Goal: Task Accomplishment & Management: Use online tool/utility

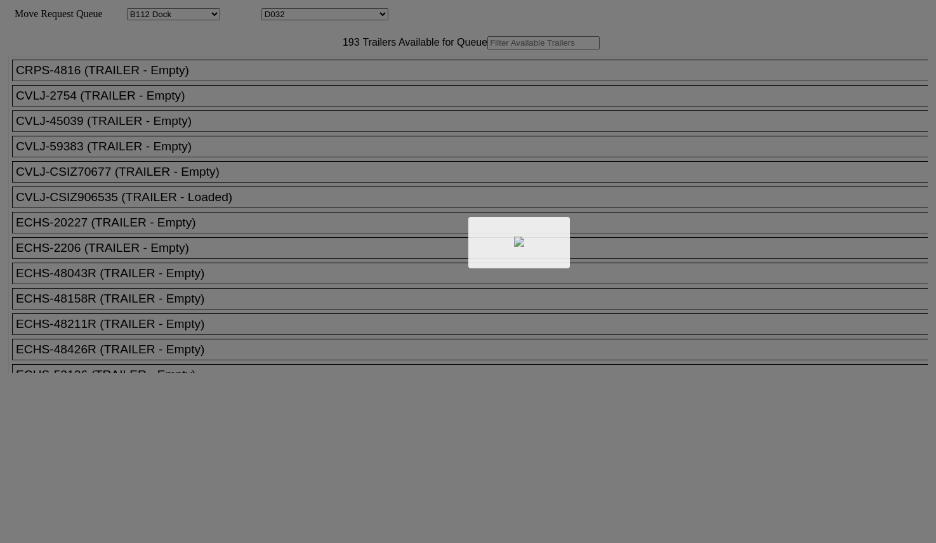
select select "121"
select select "3278"
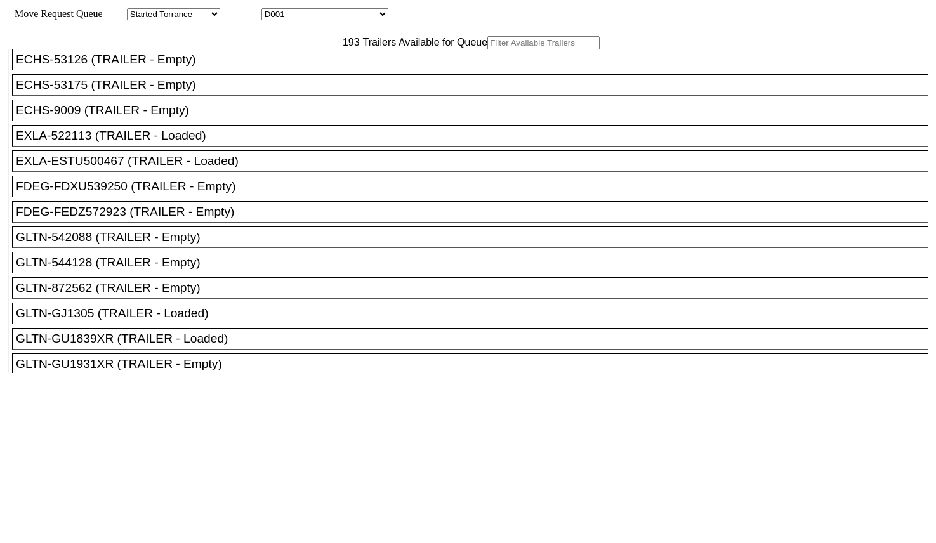
scroll to position [317, 0]
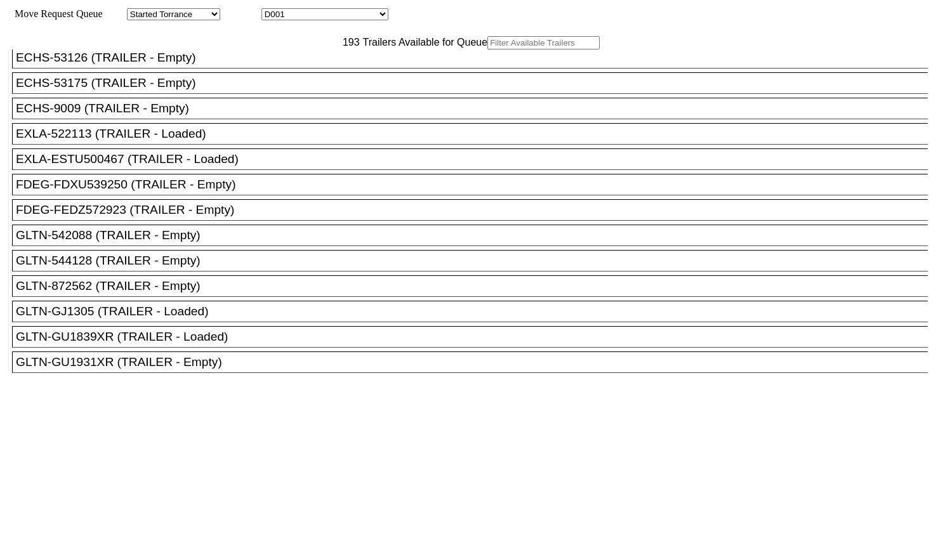
click at [265, 192] on div "FDEG-FDXU539250 (TRAILER - Empty)" at bounding box center [476, 185] width 920 height 14
